Goal: Transaction & Acquisition: Obtain resource

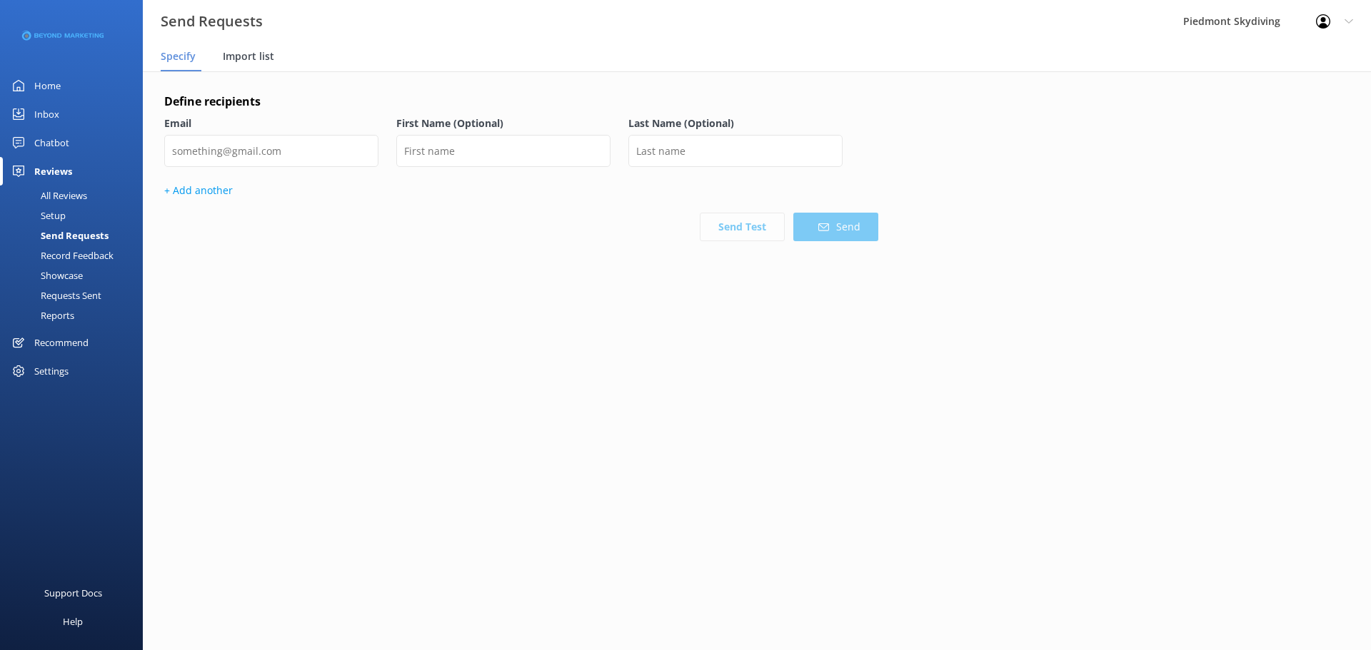
click at [269, 56] on span "Import list" at bounding box center [248, 56] width 51 height 14
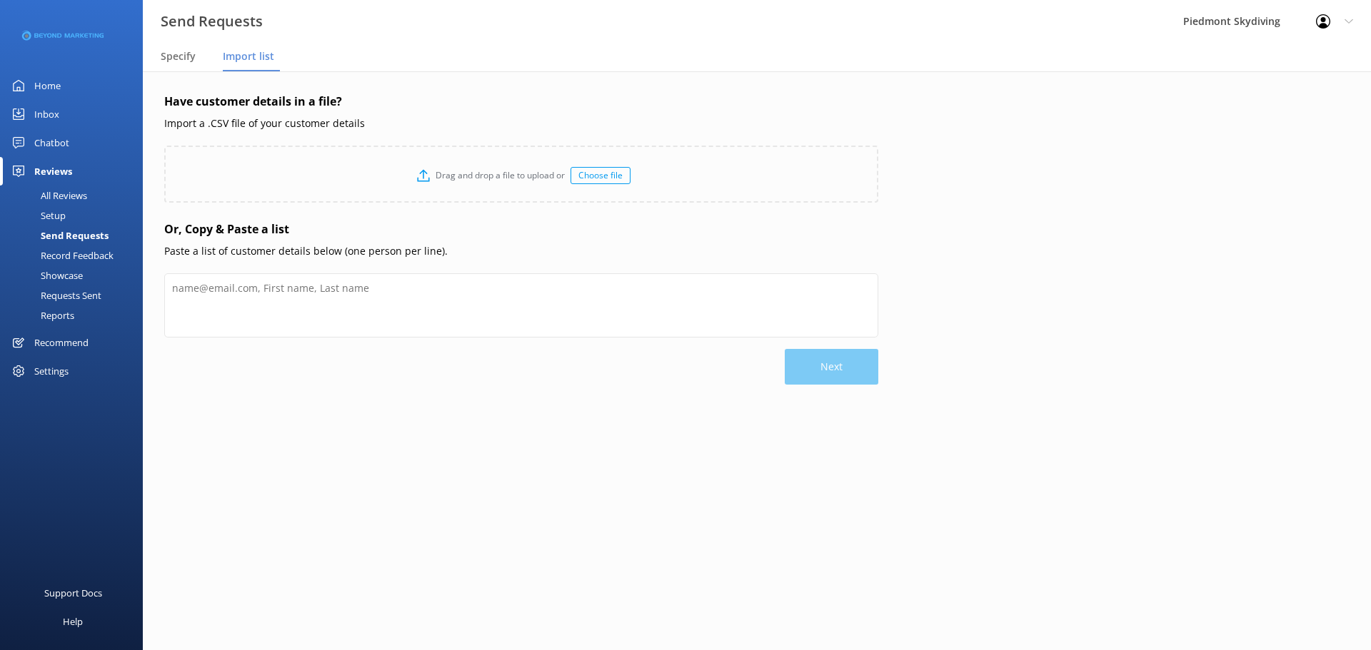
click at [574, 175] on div "Choose file" at bounding box center [601, 175] width 60 height 17
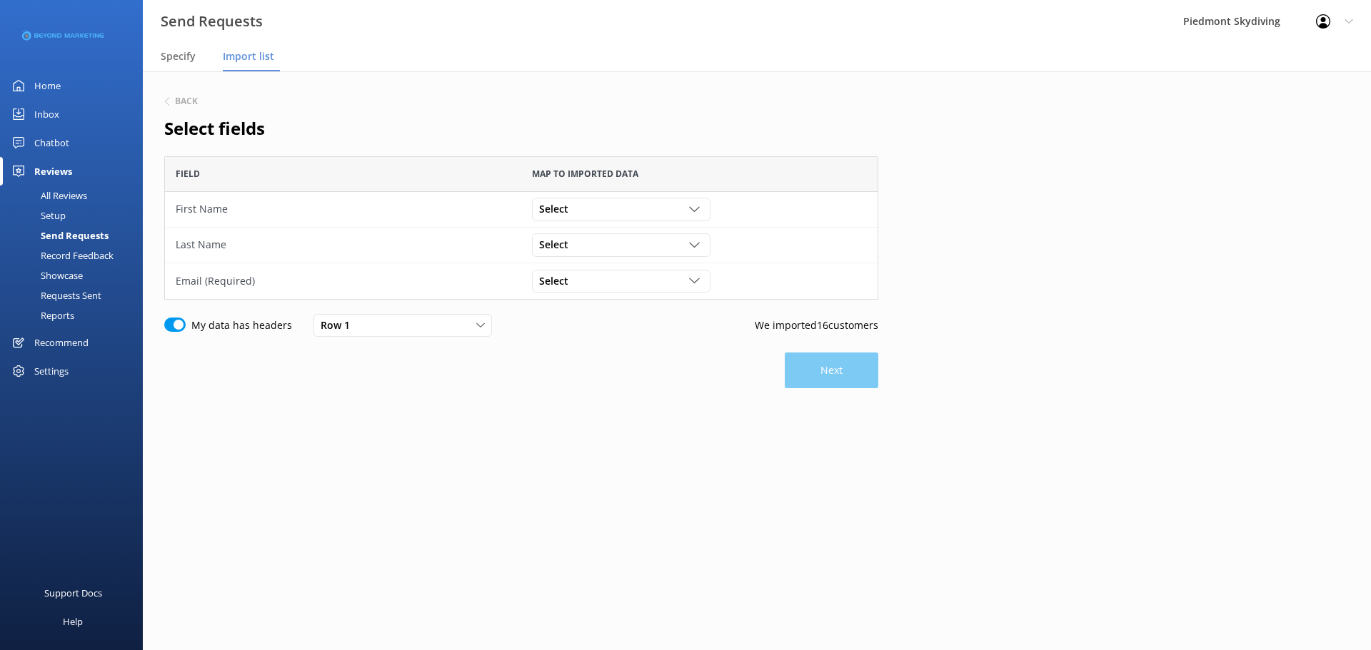
scroll to position [133, 703]
click at [698, 203] on div "Select" at bounding box center [621, 209] width 171 height 16
click at [621, 331] on link "First Name" at bounding box center [621, 325] width 176 height 29
click at [701, 251] on div "Select" at bounding box center [621, 245] width 171 height 16
click at [612, 388] on link "Last Name" at bounding box center [621, 390] width 176 height 29
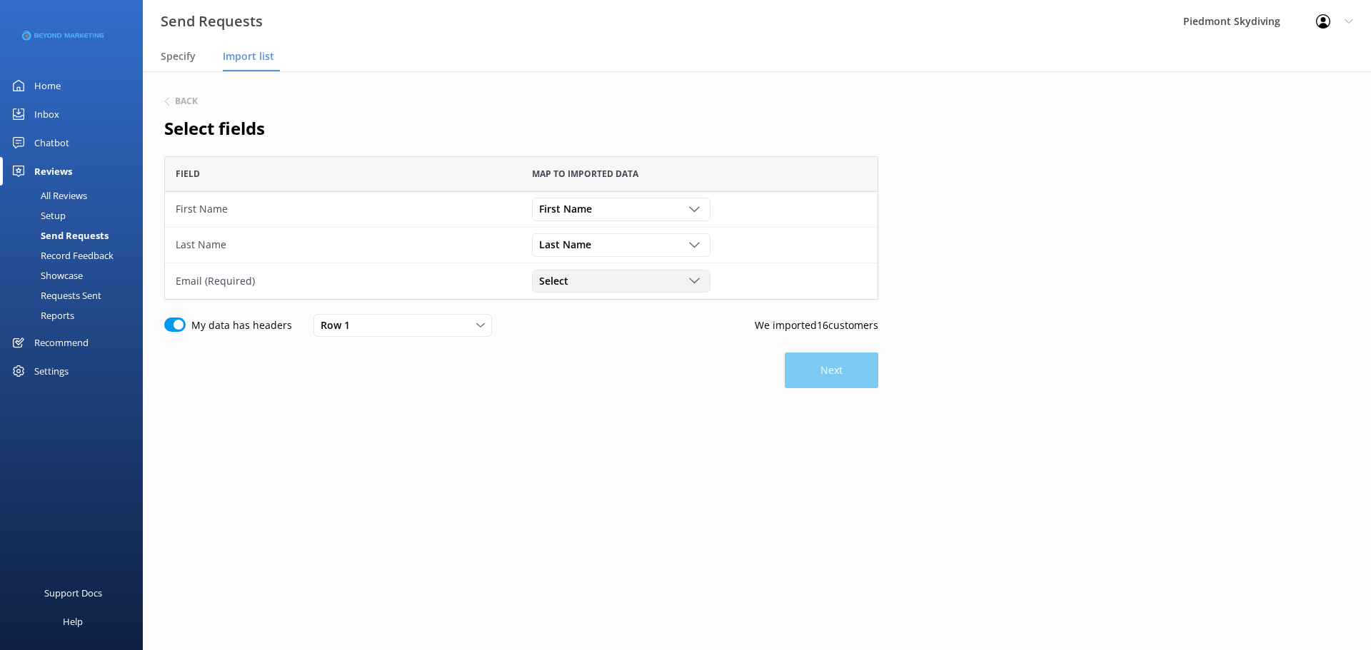
click at [687, 282] on div "Select" at bounding box center [621, 281] width 171 height 16
click at [599, 396] on link "Email" at bounding box center [621, 393] width 176 height 29
click at [796, 376] on button "Next" at bounding box center [832, 371] width 94 height 36
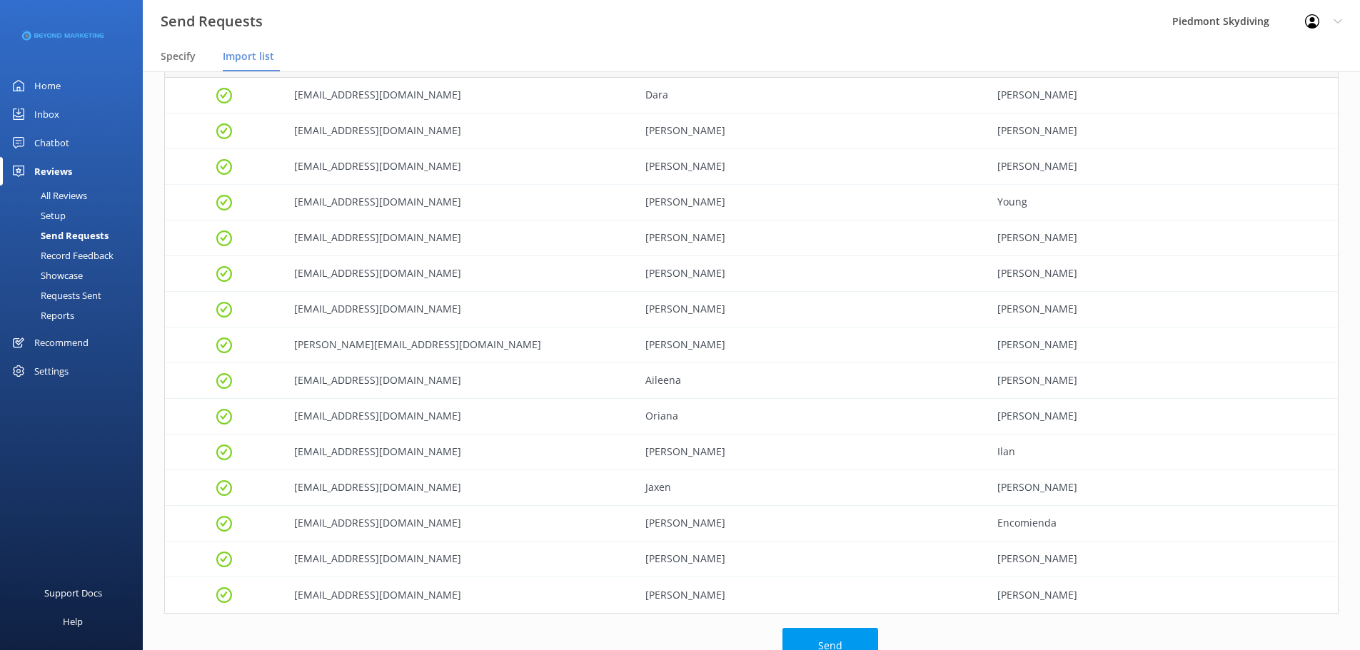
scroll to position [235, 0]
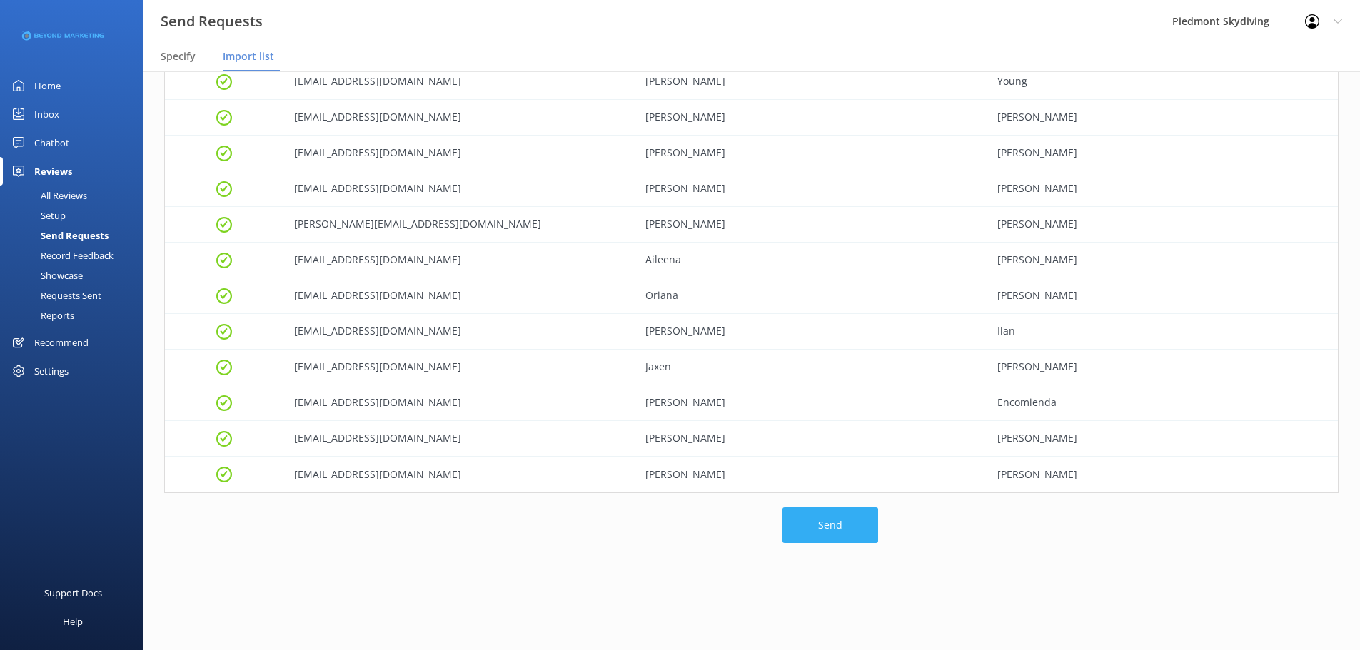
click at [833, 530] on button "Send" at bounding box center [831, 526] width 96 height 36
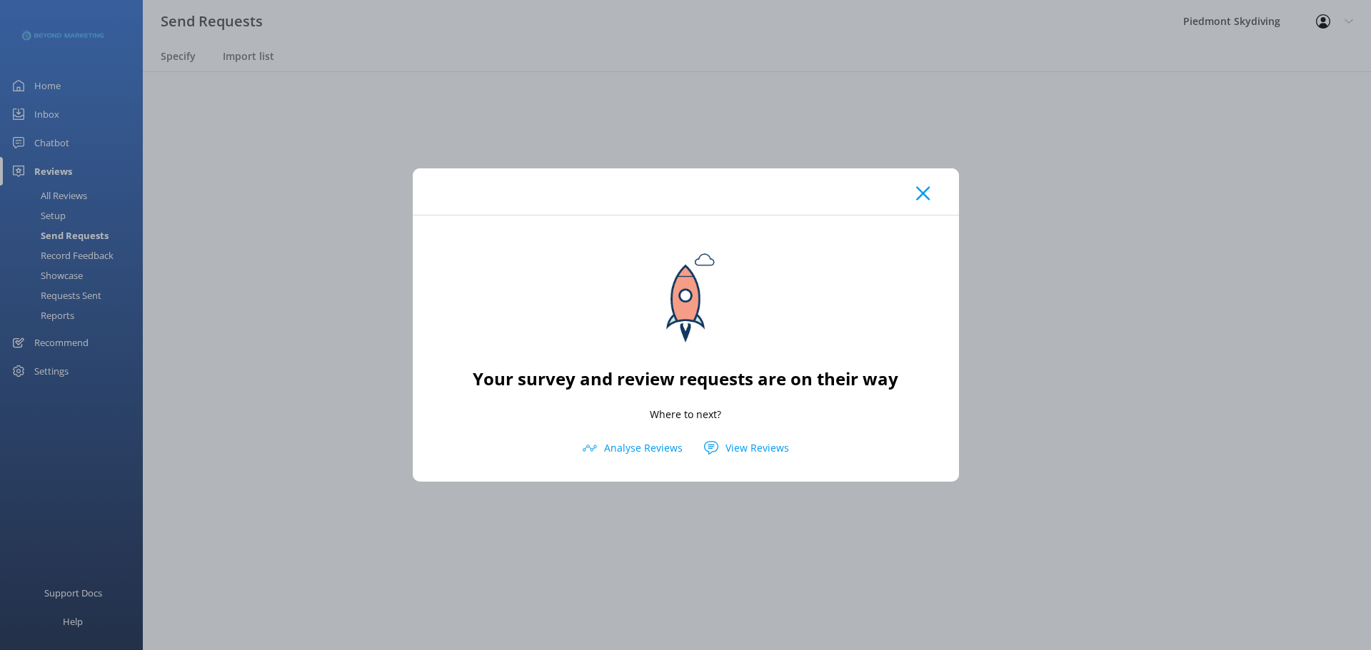
click at [913, 199] on div at bounding box center [686, 192] width 546 height 46
click at [923, 195] on icon at bounding box center [923, 193] width 14 height 14
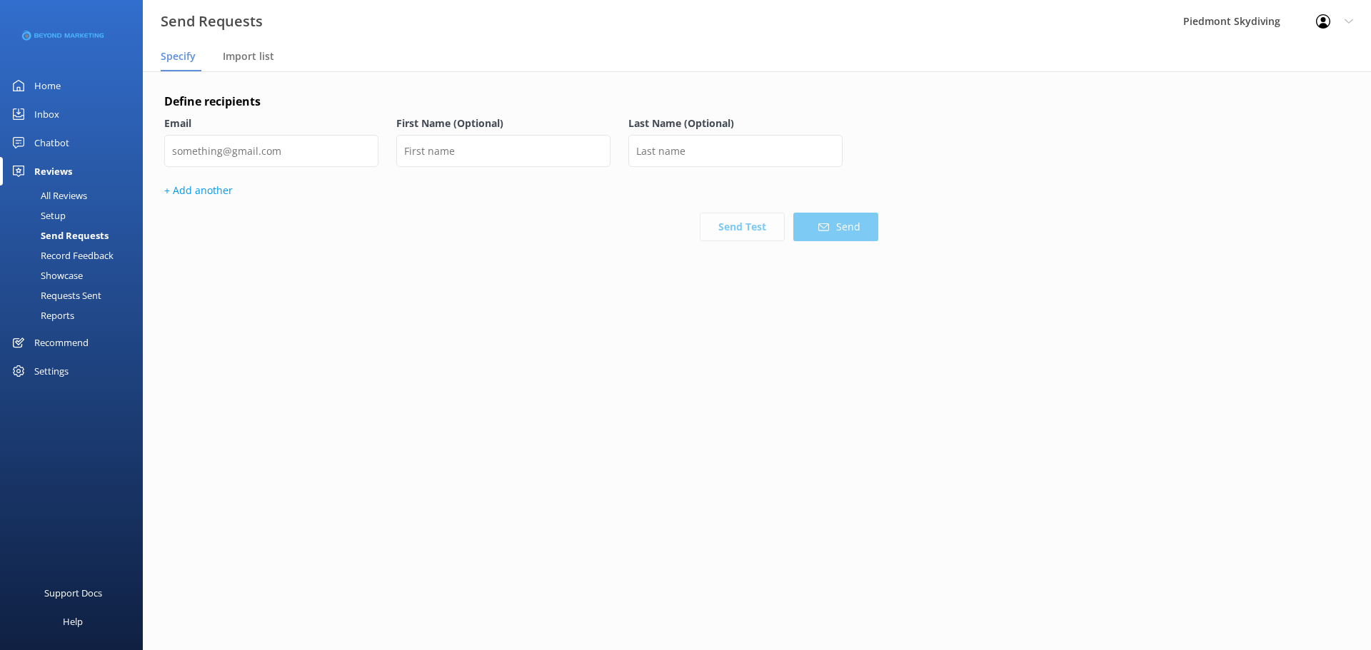
click at [39, 84] on div "Home" at bounding box center [47, 85] width 26 height 29
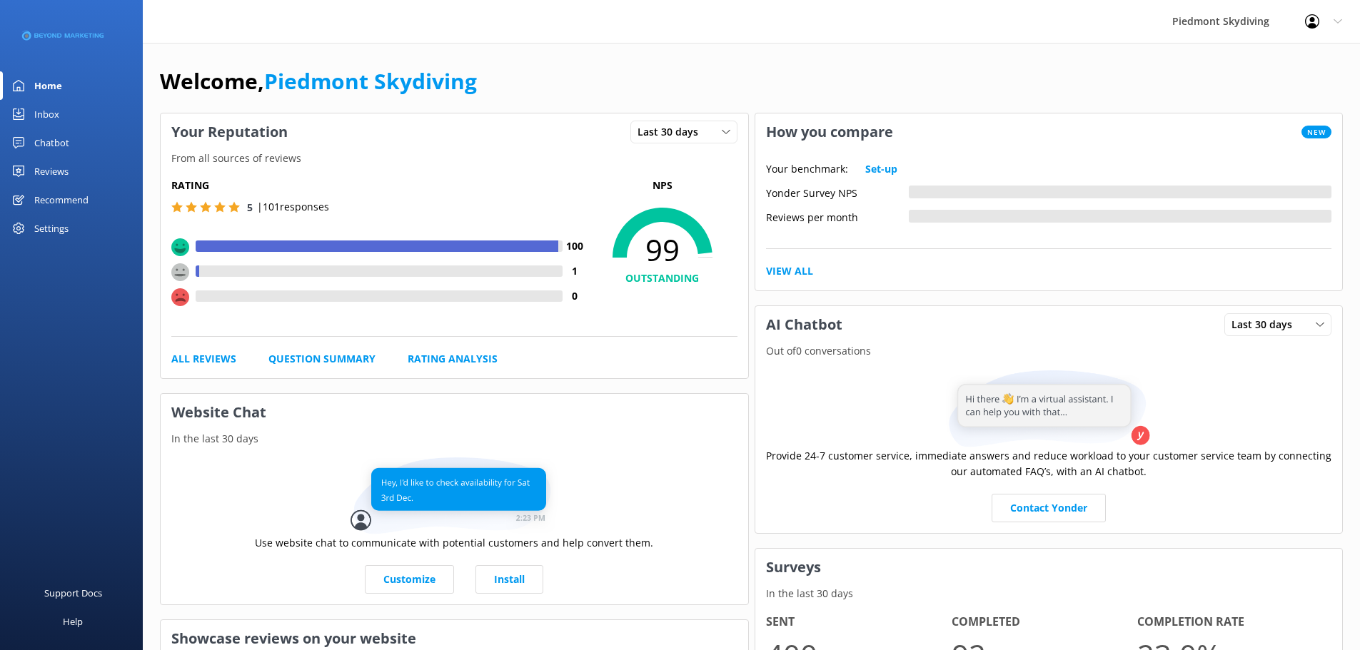
click at [46, 175] on div "Reviews" at bounding box center [51, 171] width 34 height 29
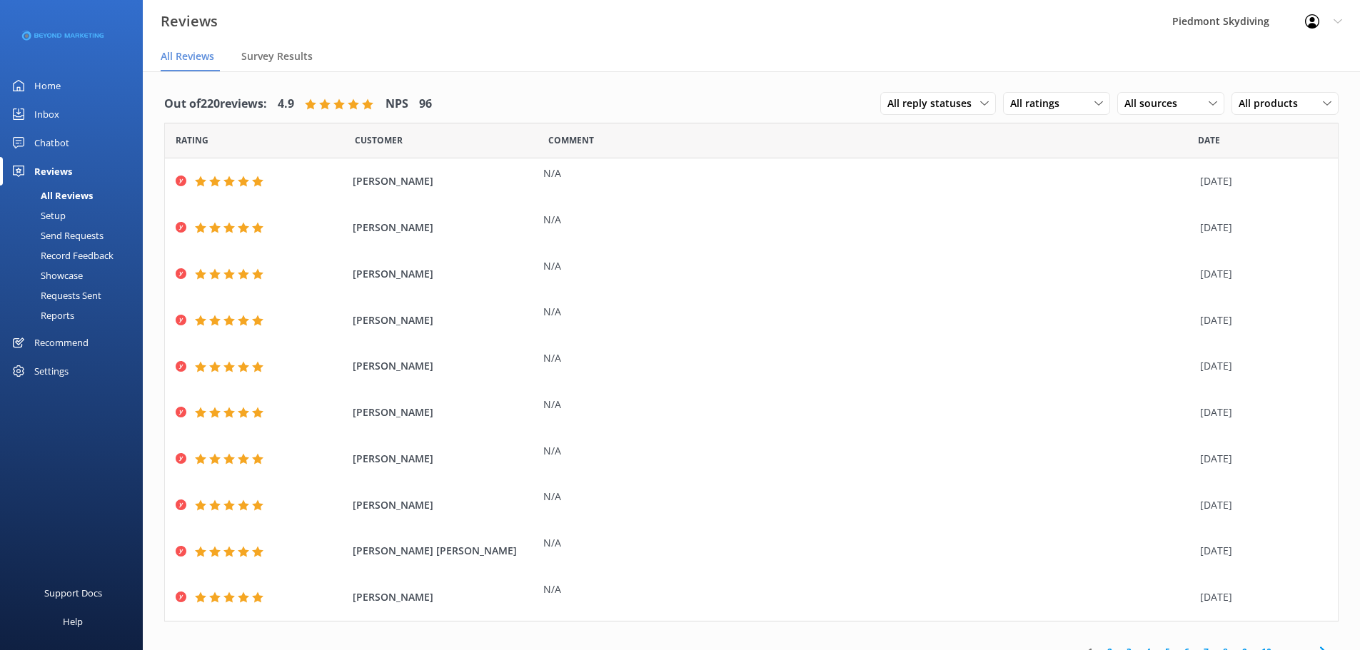
click at [55, 289] on div "Requests Sent" at bounding box center [55, 296] width 93 height 20
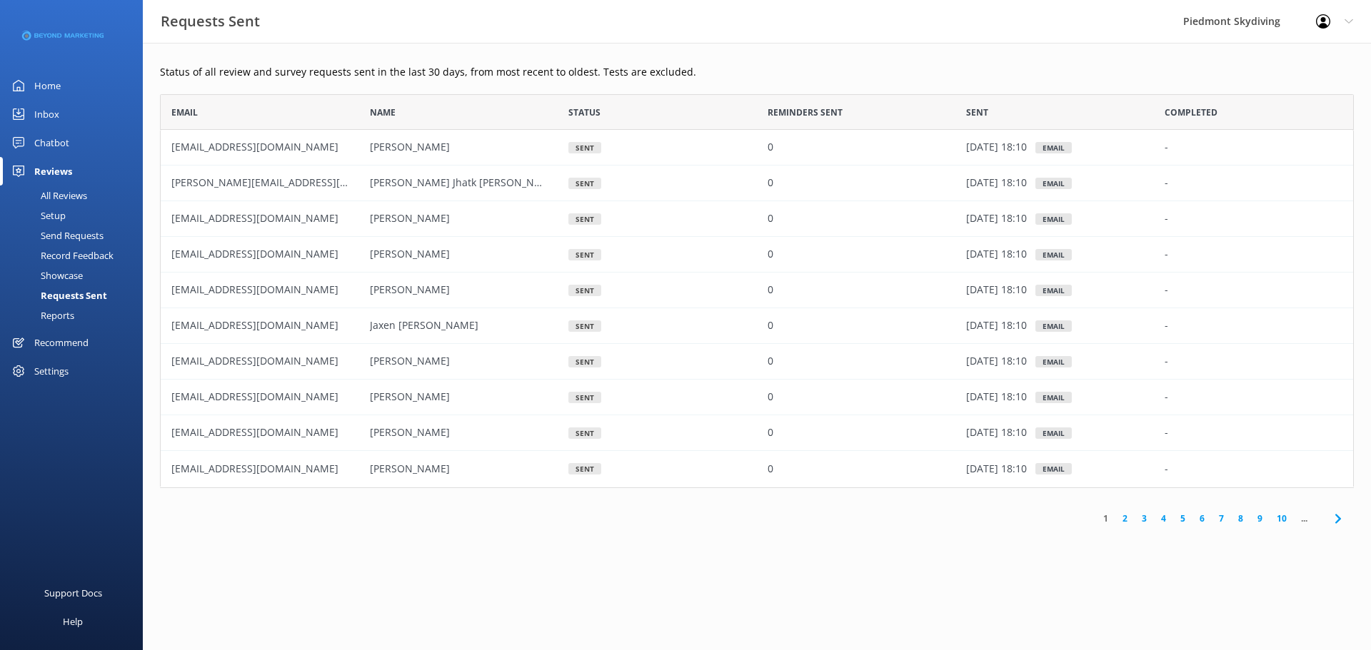
scroll to position [383, 1183]
click at [1128, 521] on link "2" at bounding box center [1124, 519] width 19 height 14
